Goal: Information Seeking & Learning: Learn about a topic

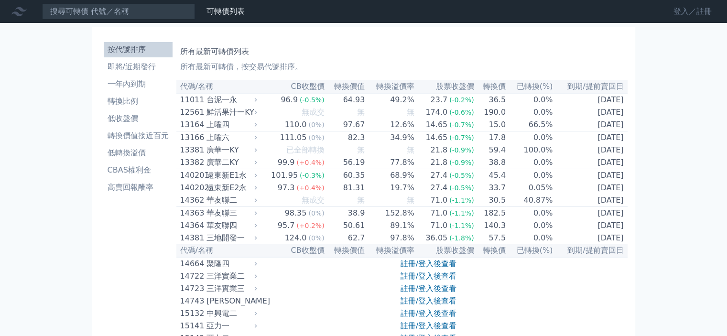
click at [690, 9] on link "登入／註冊" at bounding box center [693, 11] width 54 height 15
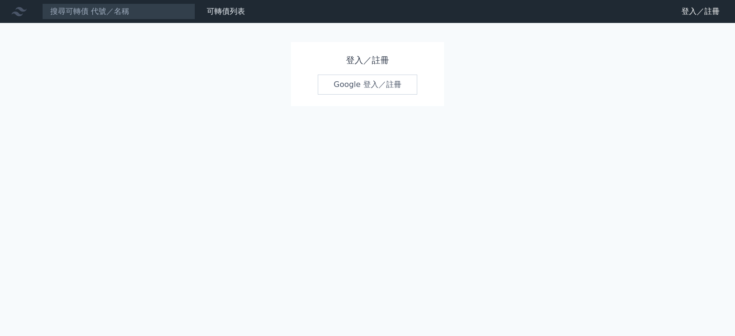
click at [378, 79] on link "Google 登入／註冊" at bounding box center [367, 85] width 99 height 20
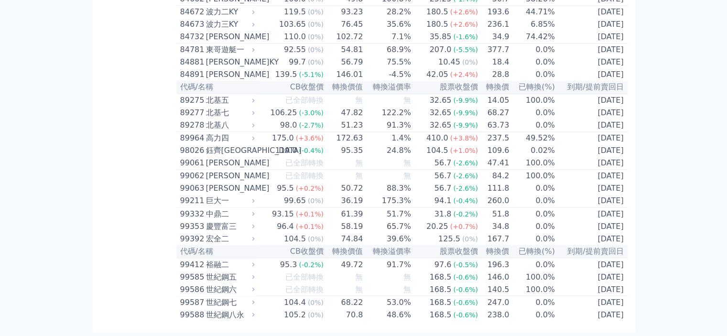
scroll to position [5313, 0]
drag, startPoint x: 318, startPoint y: 136, endPoint x: 377, endPoint y: 147, distance: 59.8
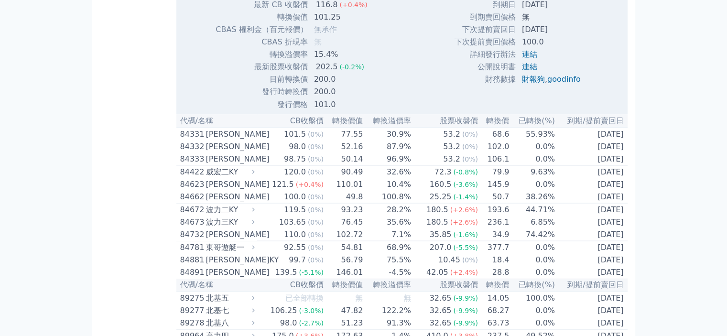
scroll to position [5361, 0]
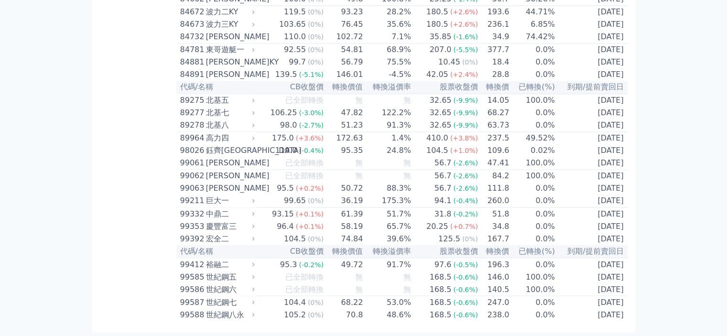
scroll to position [5648, 0]
